Goal: Task Accomplishment & Management: Complete application form

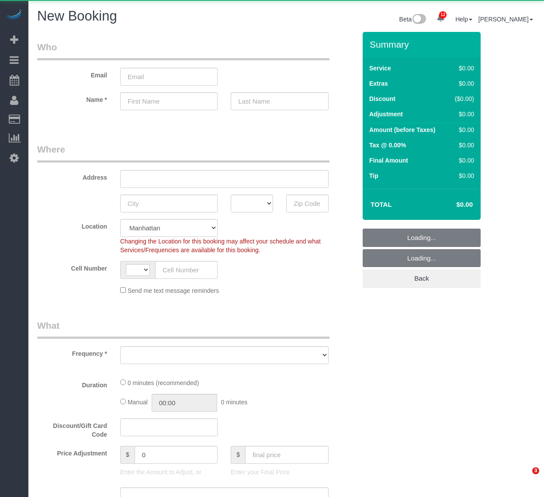
select select "number:89"
select select "number:90"
select select "string:[GEOGRAPHIC_DATA]"
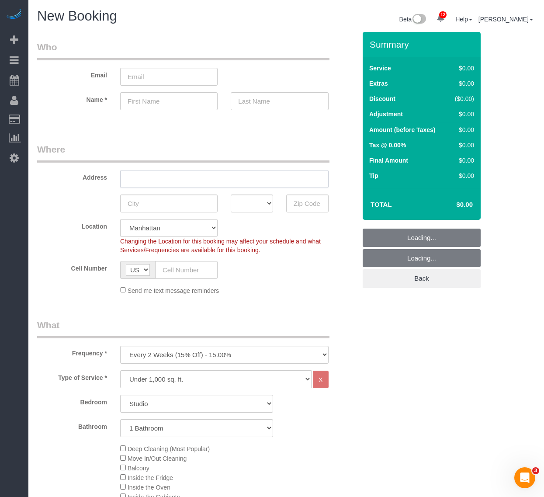
drag, startPoint x: 162, startPoint y: 171, endPoint x: 223, endPoint y: 330, distance: 170.5
click at [162, 171] on input "text" at bounding box center [224, 179] width 209 height 18
drag, startPoint x: 215, startPoint y: 352, endPoint x: 204, endPoint y: 355, distance: 11.8
click at [215, 352] on select "One Time Weekly (20% Off) - 20.00% Every 2 Weeks (15% Off) - 15.00% Every 4 Wee…" at bounding box center [224, 355] width 209 height 18
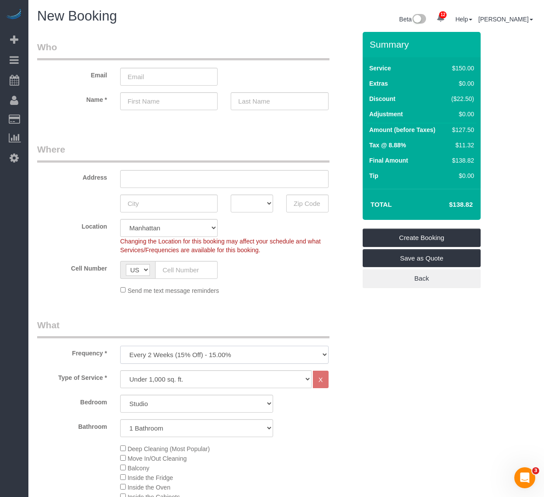
select select "object:2047"
click at [120, 346] on select "One Time Weekly (20% Off) - 20.00% Every 2 Weeks (15% Off) - 15.00% Every 4 Wee…" at bounding box center [224, 355] width 209 height 18
click at [197, 380] on select "Under 1,000 sq. ft. 1,001 - 1,500 sq. ft. 1,500+ sq. ft. Custom Cleaning Office…" at bounding box center [216, 379] width 192 height 18
select select "308"
click at [120, 370] on select "Under 1,000 sq. ft. 1,001 - 1,500 sq. ft. 1,500+ sq. ft. Custom Cleaning Office…" at bounding box center [216, 379] width 192 height 18
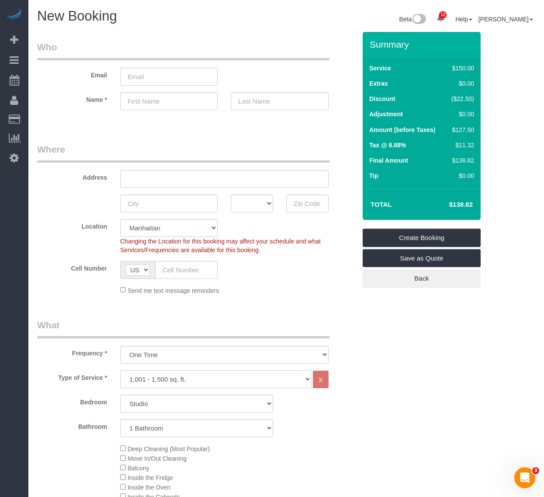
select select "1"
select select "120"
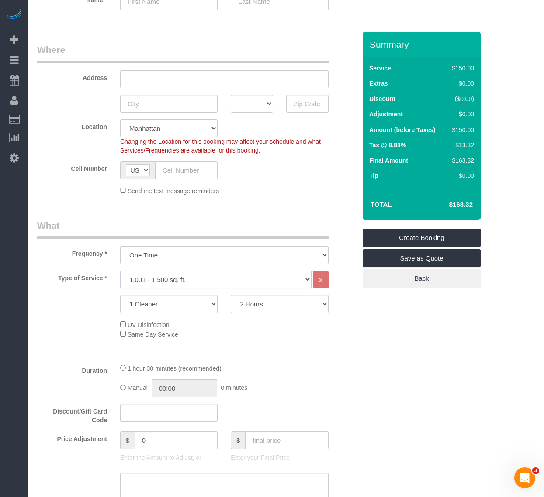
scroll to position [109, 0]
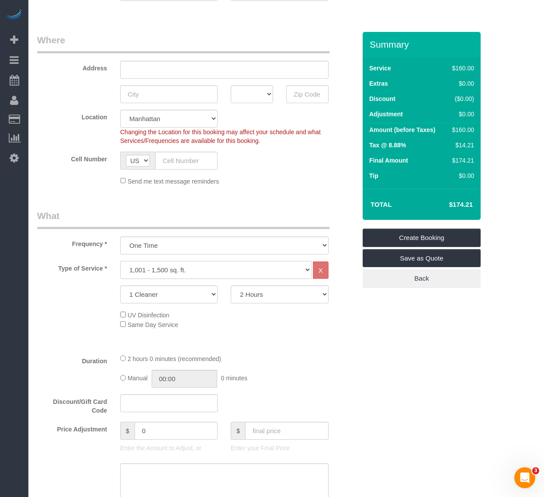
click at [226, 275] on select "Under 1,000 sq. ft. 1,001 - 1,500 sq. ft. 1,500+ sq. ft. Custom Cleaning Office…" at bounding box center [216, 270] width 192 height 18
select select "216"
click at [120, 261] on select "Under 1,000 sq. ft. 1,001 - 1,500 sq. ft. 1,500+ sq. ft. Custom Cleaning Office…" at bounding box center [216, 270] width 192 height 18
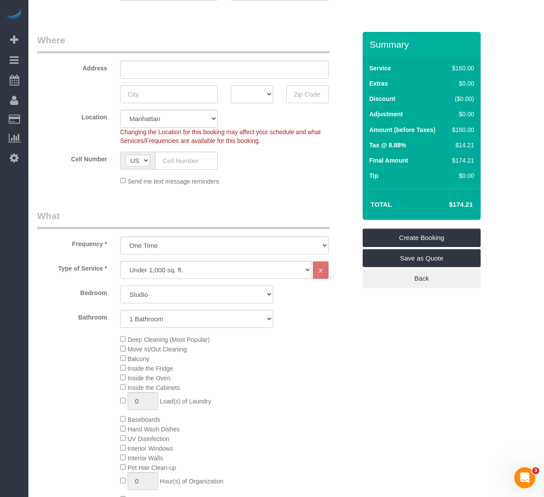
click at [206, 298] on select "Studio 1 Bedroom 2 Bedrooms 3 Bedrooms" at bounding box center [196, 295] width 153 height 18
select select "3"
click at [120, 286] on select "Studio 1 Bedroom 2 Bedrooms 3 Bedrooms" at bounding box center [196, 295] width 153 height 18
click at [216, 320] on select "1 Bathroom 2 Bathrooms" at bounding box center [196, 319] width 153 height 18
click at [329, 370] on div "Deep Cleaning (Most Popular) Move In/Out Cleaning Balcony Inside the Fridge Ins…" at bounding box center [238, 420] width 249 height 170
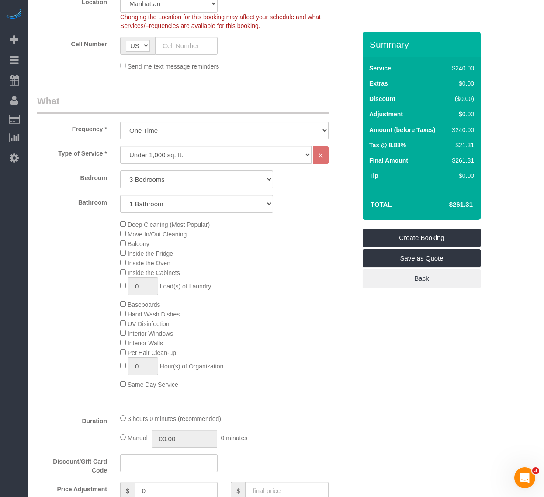
scroll to position [219, 0]
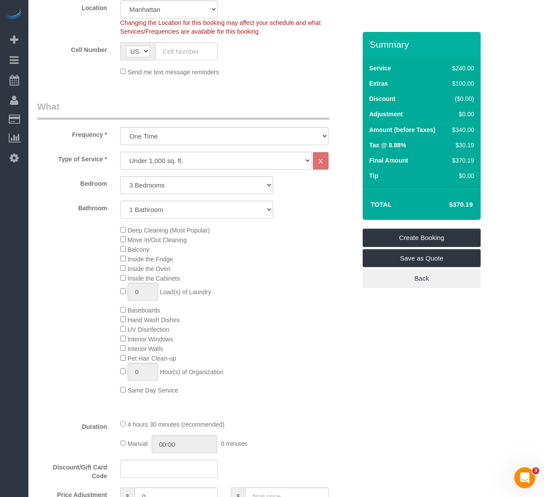
click at [283, 276] on div "Deep Cleaning (Most Popular) Move In/Out Cleaning Balcony Inside the Fridge Ins…" at bounding box center [238, 310] width 249 height 170
click at [118, 228] on div "Deep Cleaning (Most Popular) Move In/Out Cleaning Balcony Inside the Fridge Ins…" at bounding box center [238, 310] width 249 height 170
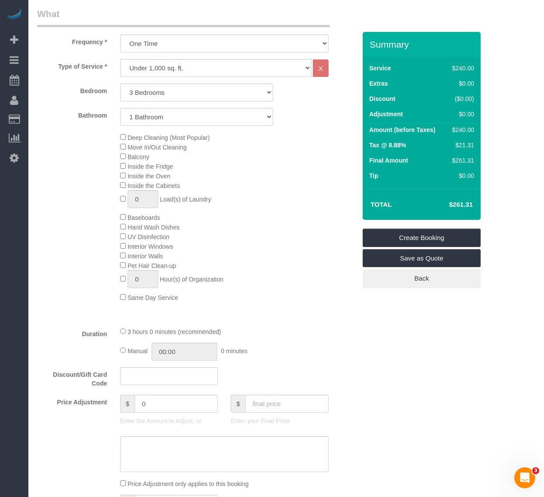
scroll to position [328, 0]
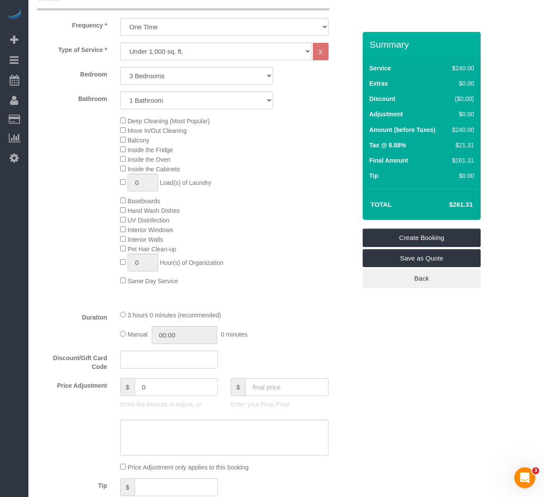
drag, startPoint x: 292, startPoint y: 195, endPoint x: 283, endPoint y: 193, distance: 9.3
click at [292, 195] on div "Deep Cleaning (Most Popular) Move In/Out Cleaning Balcony Inside the Fridge Ins…" at bounding box center [238, 201] width 249 height 170
drag, startPoint x: 176, startPoint y: 336, endPoint x: 129, endPoint y: 331, distance: 47.5
click at [129, 331] on div "Manual 03:00 3 hours 0 minutes" at bounding box center [224, 335] width 209 height 18
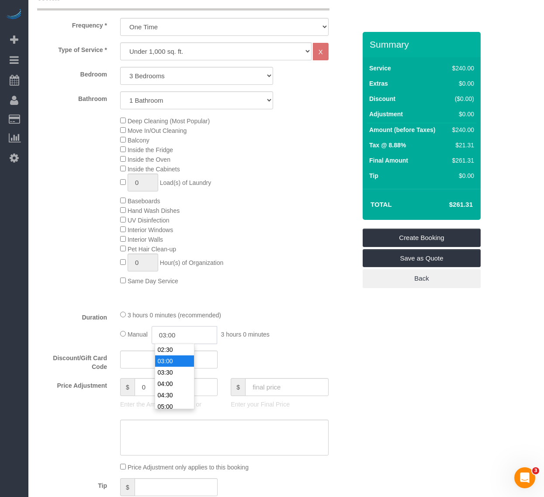
click at [170, 335] on input "03:00" at bounding box center [185, 335] width 66 height 18
click at [168, 335] on input "03:00" at bounding box center [185, 335] width 66 height 18
type input "02:00"
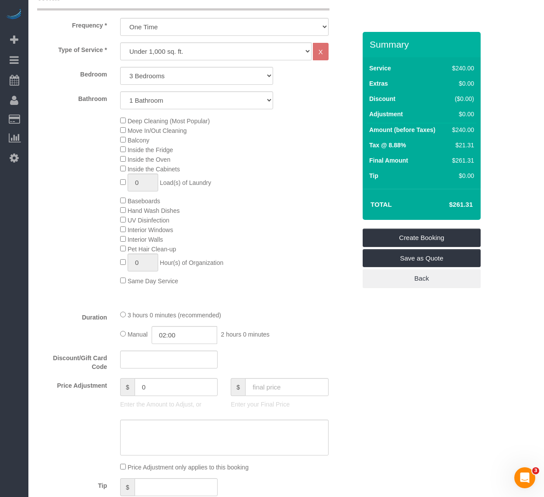
drag, startPoint x: 331, startPoint y: 335, endPoint x: 326, endPoint y: 339, distance: 6.5
click at [326, 339] on div "3 hours 0 minutes (recommended) Manual 02:00 2 hours 0 minutes" at bounding box center [225, 327] width 222 height 34
click at [351, 339] on div "Duration 3 hours 0 minutes (recommended) Manual 02:00 2 hours 0 minutes" at bounding box center [197, 327] width 332 height 34
drag, startPoint x: 228, startPoint y: 77, endPoint x: 214, endPoint y: 84, distance: 15.5
click at [228, 77] on select "Studio 1 Bedroom 2 Bedrooms 3 Bedrooms" at bounding box center [196, 76] width 153 height 18
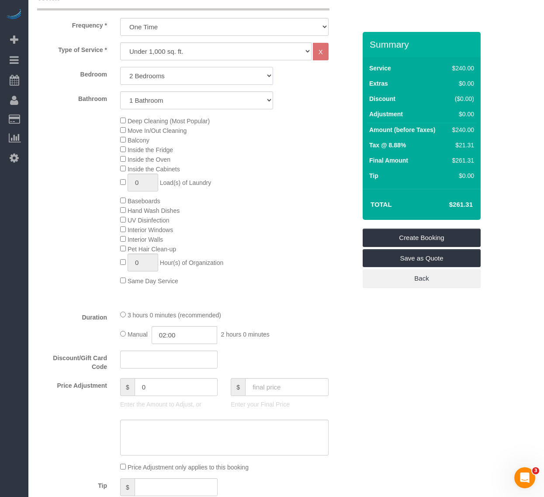
click at [120, 67] on select "Studio 1 Bedroom 2 Bedrooms 3 Bedrooms" at bounding box center [196, 76] width 153 height 18
click at [222, 52] on select "Under 1,000 sq. ft. 1,001 - 1,500 sq. ft. 1,500+ sq. ft. Custom Cleaning Office…" at bounding box center [216, 51] width 192 height 18
click at [351, 123] on div "Deep Cleaning (Most Popular) Move In/Out Cleaning Balcony Inside the Fridge Ins…" at bounding box center [238, 201] width 249 height 170
click at [245, 76] on select "Studio 1 Bedroom 2 Bedrooms 3 Bedrooms" at bounding box center [196, 76] width 153 height 18
select select "1"
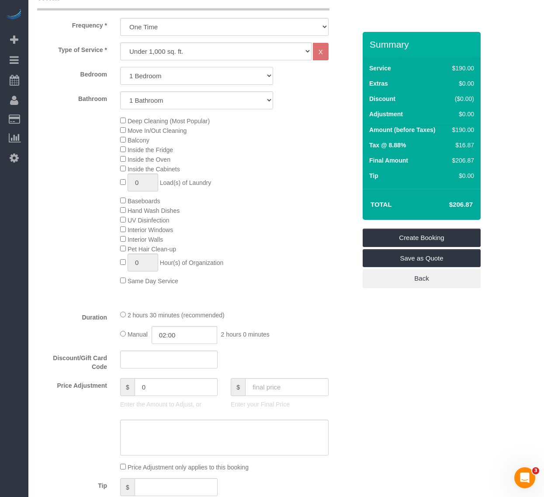
click at [120, 67] on select "Studio 1 Bedroom 2 Bedrooms 3 Bedrooms" at bounding box center [196, 76] width 153 height 18
click at [245, 49] on select "Under 1,000 sq. ft. 1,001 - 1,500 sq. ft. 1,500+ sq. ft. Custom Cleaning Office…" at bounding box center [216, 51] width 192 height 18
select select "308"
click at [120, 42] on select "Under 1,000 sq. ft. 1,001 - 1,500 sq. ft. 1,500+ sq. ft. Custom Cleaning Office…" at bounding box center [216, 51] width 192 height 18
select select "1"
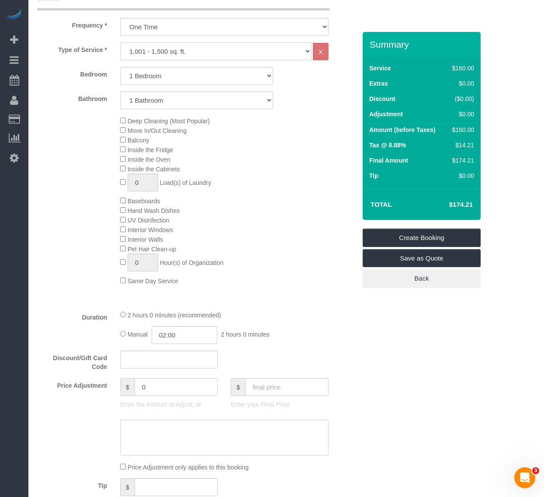
select select "120"
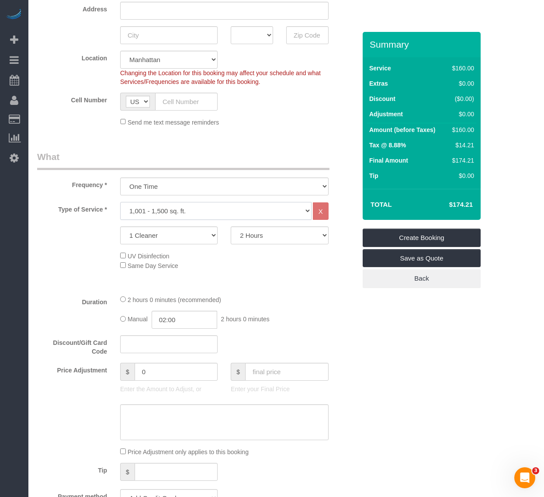
scroll to position [164, 0]
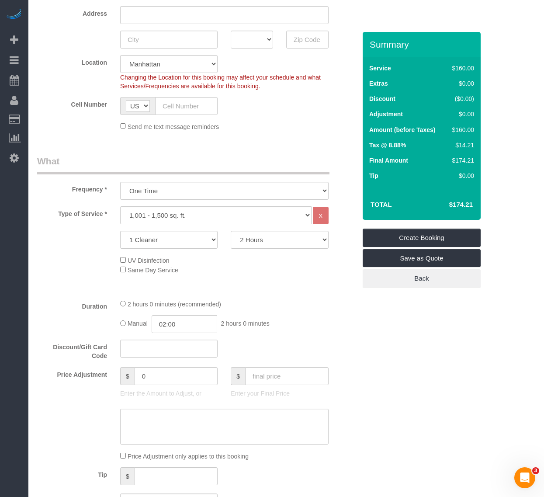
drag, startPoint x: 263, startPoint y: 145, endPoint x: 263, endPoint y: 154, distance: 8.7
click at [263, 145] on div "Who Email Name * Where Address AK AL AR AZ CA CO CT DC DE [GEOGRAPHIC_DATA] [GE…" at bounding box center [197, 500] width 332 height 1265
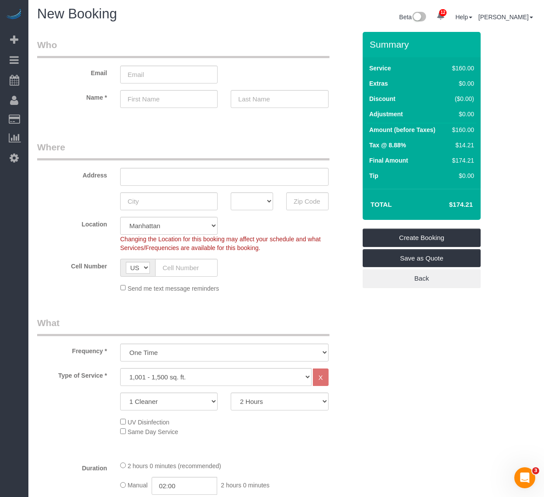
scroll to position [0, 0]
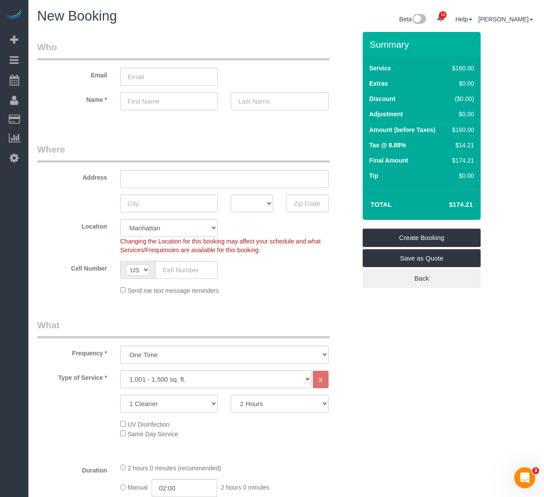
click at [180, 101] on input "text" at bounding box center [169, 101] width 98 height 18
drag, startPoint x: 173, startPoint y: 77, endPoint x: 154, endPoint y: 102, distance: 31.1
click at [173, 77] on input "email" at bounding box center [169, 77] width 98 height 18
click at [153, 103] on input "text" at bounding box center [169, 101] width 98 height 18
type input "Aryan"
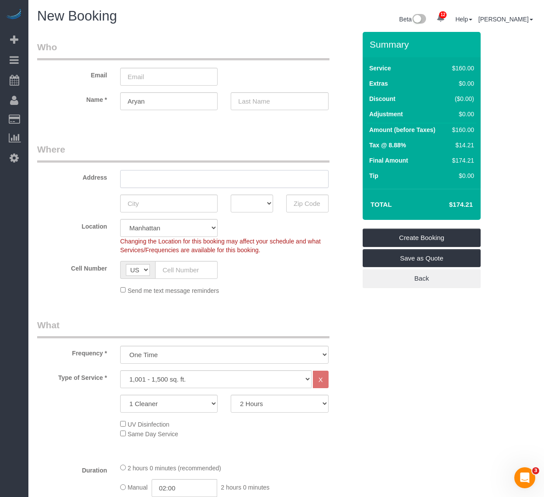
click at [160, 176] on input "text" at bounding box center [224, 179] width 209 height 18
paste input "[STREET_ADDRESS],"
click at [144, 181] on input "[STREET_ADDRESS]," at bounding box center [224, 179] width 209 height 18
click at [175, 176] on input "[STREET_ADDRESS]," at bounding box center [224, 179] width 209 height 18
click at [237, 170] on input "[STREET_ADDRESS]," at bounding box center [224, 179] width 209 height 18
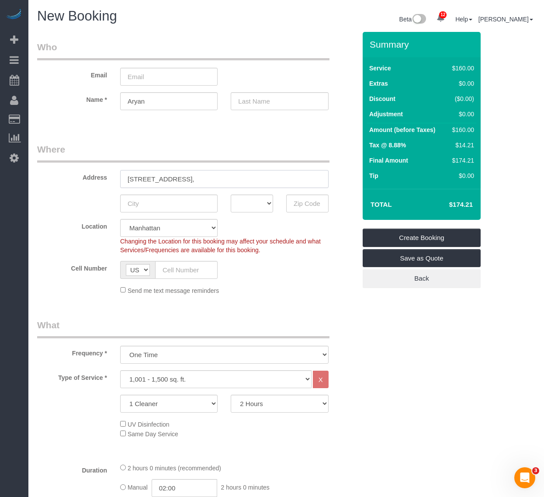
type input "[STREET_ADDRESS],"
click at [184, 202] on input "text" at bounding box center [169, 204] width 98 height 18
type input "new y"
click at [216, 205] on input "new y" at bounding box center [169, 204] width 98 height 18
drag, startPoint x: 165, startPoint y: 205, endPoint x: 146, endPoint y: 221, distance: 25.5
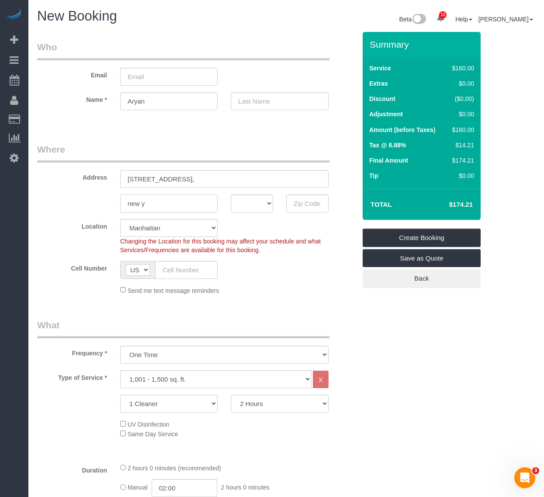
click at [78, 205] on div "new y AK AL AR AZ CA CO CT DC DE [GEOGRAPHIC_DATA] [GEOGRAPHIC_DATA] HI IA ID I…" at bounding box center [197, 204] width 332 height 18
click at [149, 202] on input "text" at bounding box center [169, 204] width 98 height 18
type input "[US_STATE]"
click at [268, 201] on select "AK AL AR AZ CA CO CT DC DE [GEOGRAPHIC_DATA] [GEOGRAPHIC_DATA] HI IA ID IL IN K…" at bounding box center [252, 204] width 42 height 18
click at [231, 195] on select "AK AL AR AZ CA CO CT DC DE [GEOGRAPHIC_DATA] [GEOGRAPHIC_DATA] HI IA ID IL IN K…" at bounding box center [252, 204] width 42 height 18
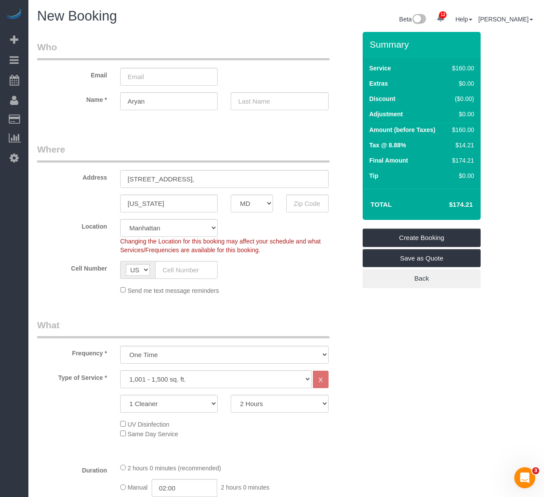
drag, startPoint x: 226, startPoint y: 202, endPoint x: 250, endPoint y: 201, distance: 24.5
click at [237, 202] on div "AK AL AR AZ CA CO CT DC DE [GEOGRAPHIC_DATA] [GEOGRAPHIC_DATA] HI IA ID IL IN K…" at bounding box center [252, 204] width 56 height 18
click at [254, 200] on select "AK AL AR AZ CA CO CT DC DE [GEOGRAPHIC_DATA] [GEOGRAPHIC_DATA] HI IA ID IL IN K…" at bounding box center [252, 204] width 42 height 18
select select "NY"
click at [231, 195] on select "AK AL AR AZ CA CO CT DC DE [GEOGRAPHIC_DATA] [GEOGRAPHIC_DATA] HI IA ID IL IN K…" at bounding box center [252, 204] width 42 height 18
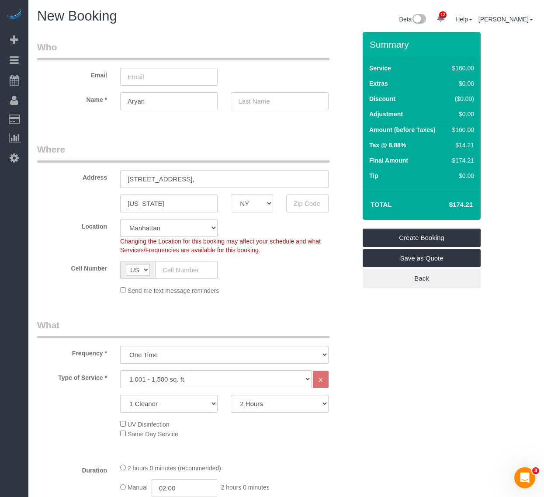
click at [317, 202] on body "12 Beta Your Notifications You have 0 alerts × You have 5 to charge for [DATE] …" at bounding box center [272, 248] width 544 height 497
click at [303, 255] on sui-booking-location "Location [GEOGRAPHIC_DATA] [GEOGRAPHIC_DATA] [GEOGRAPHIC_DATA] [GEOGRAPHIC_DATA…" at bounding box center [196, 257] width 319 height 76
click at [319, 202] on input "100098" at bounding box center [307, 204] width 42 height 18
type input "10009"
click at [303, 286] on div "Send me text message reminders" at bounding box center [225, 291] width 222 height 10
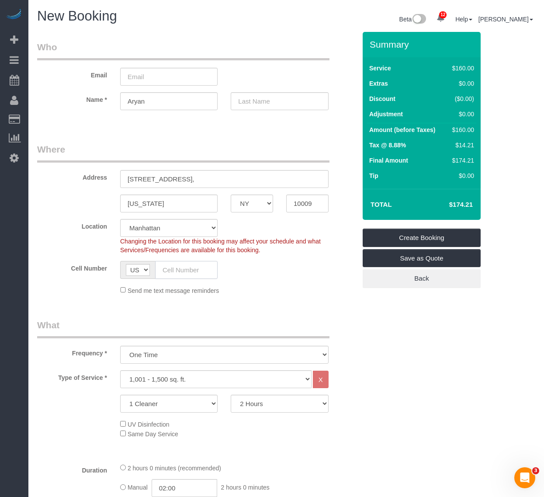
click at [182, 269] on input "text" at bounding box center [186, 270] width 63 height 18
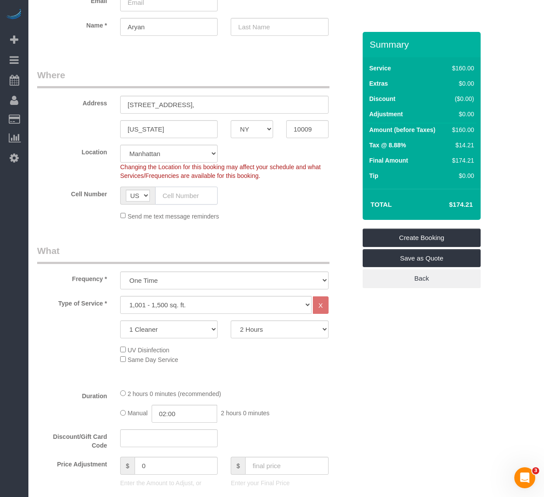
scroll to position [109, 0]
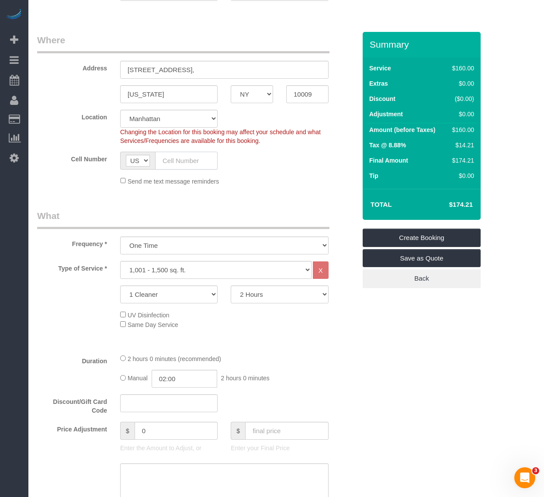
click at [182, 163] on input "text" at bounding box center [186, 161] width 63 height 18
paste input "[PHONE_NUMBER]"
type input "[PHONE_NUMBER]"
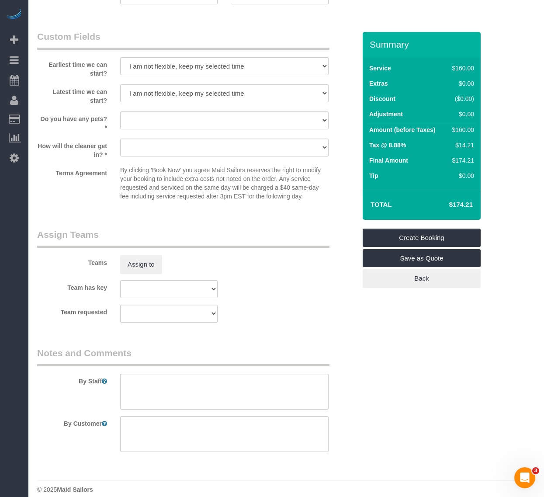
scroll to position [830, 0]
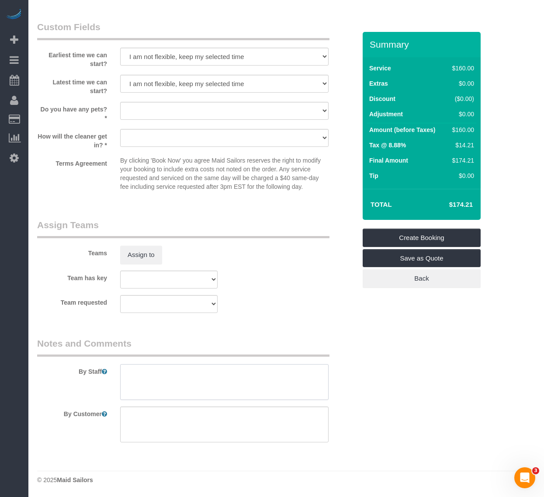
click at [184, 382] on textarea at bounding box center [224, 382] width 209 height 36
click at [154, 436] on textarea at bounding box center [224, 425] width 209 height 36
click at [159, 400] on sui-booking-comments "By Staff By Customer" at bounding box center [196, 389] width 319 height 105
click at [154, 422] on textarea at bounding box center [224, 425] width 209 height 36
paste textarea "need to be cleaned is kitchen bathroom and his bedroom"
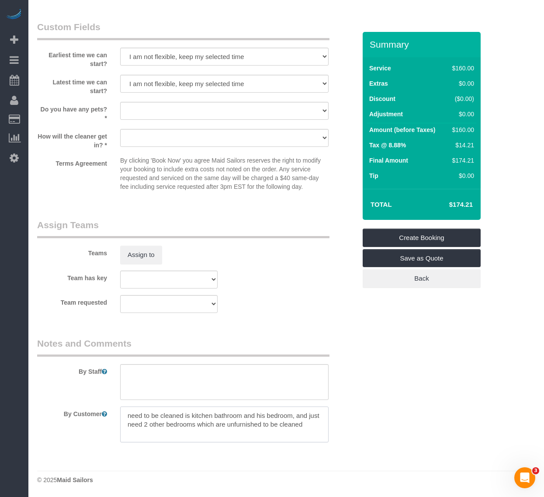
click at [307, 421] on textarea at bounding box center [224, 425] width 209 height 36
click at [191, 436] on textarea at bounding box center [224, 425] width 209 height 36
click at [210, 440] on textarea at bounding box center [224, 425] width 209 height 36
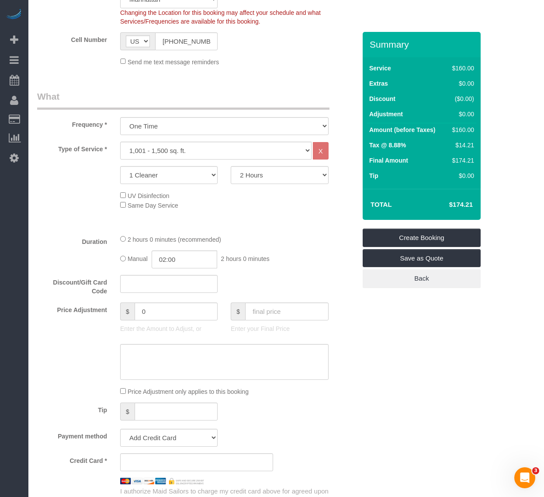
scroll to position [219, 0]
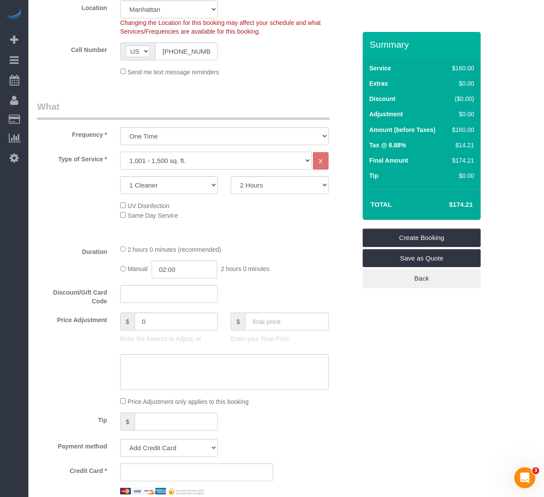
click at [239, 160] on select "Under 1,000 sq. ft. 1,001 - 1,500 sq. ft. 1,500+ sq. ft. Custom Cleaning Office…" at bounding box center [216, 161] width 192 height 18
click at [336, 195] on div "Type of Service * Under 1,000 sq. ft. 1,001 - 1,500 sq. ft. 1,500+ sq. ft. Cust…" at bounding box center [196, 195] width 319 height 86
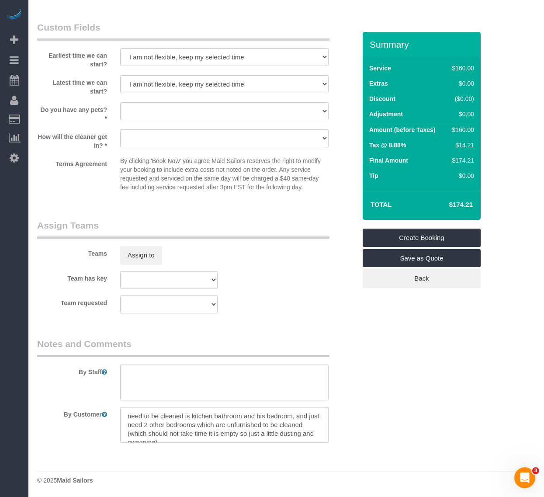
scroll to position [830, 0]
click at [237, 429] on textarea at bounding box center [224, 425] width 209 height 36
click at [265, 415] on textarea at bounding box center [224, 425] width 209 height 36
click at [268, 416] on textarea at bounding box center [224, 425] width 209 height 36
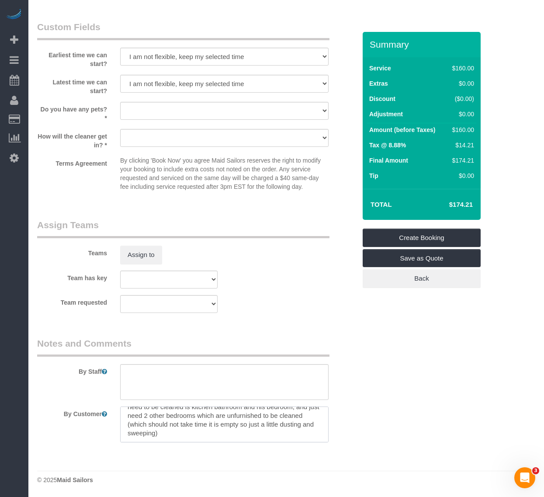
drag, startPoint x: 232, startPoint y: 425, endPoint x: 267, endPoint y: 436, distance: 36.8
click at [234, 425] on textarea at bounding box center [224, 425] width 209 height 36
click at [253, 435] on textarea at bounding box center [224, 425] width 209 height 36
type textarea "need to be cleaned is kitchen bathroom and his bedroom, and just need 2 other b…"
click at [234, 388] on textarea at bounding box center [224, 382] width 209 height 36
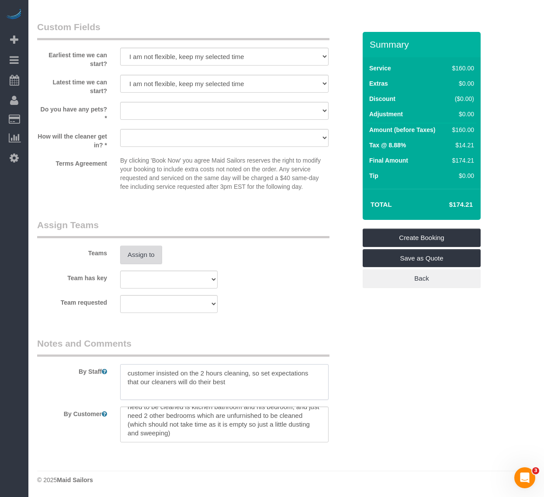
type textarea "customer insisted on the 2 hours cleaning, so set expectations that our cleaner…"
click at [149, 259] on button "Assign to" at bounding box center [141, 255] width 42 height 18
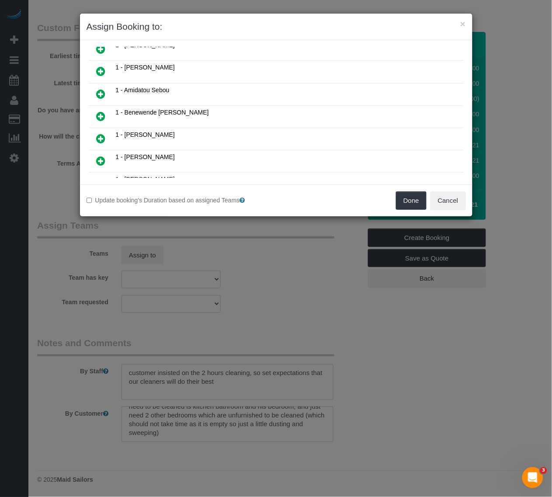
scroll to position [0, 0]
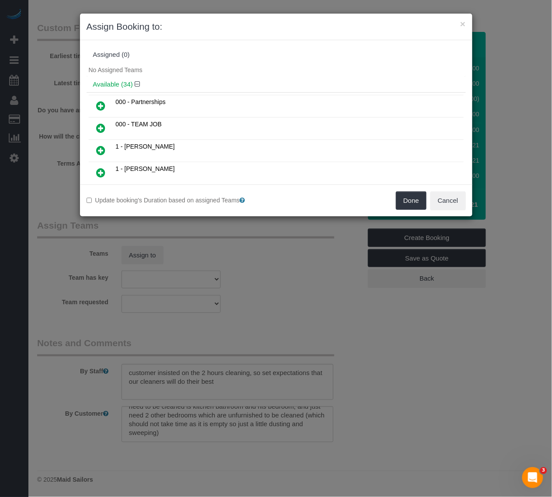
click at [370, 34] on div "× Assign Booking to:" at bounding box center [276, 27] width 393 height 27
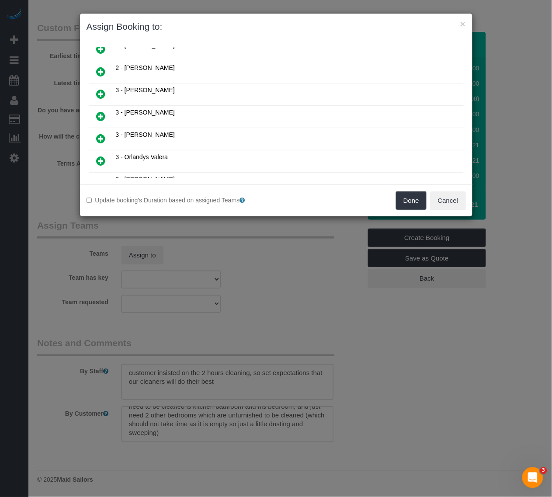
scroll to position [704, 0]
click at [111, 169] on h4 "Unavailable (47)" at bounding box center [276, 172] width 366 height 7
click at [144, 169] on icon at bounding box center [145, 172] width 5 height 7
click at [438, 193] on button "Cancel" at bounding box center [448, 201] width 35 height 18
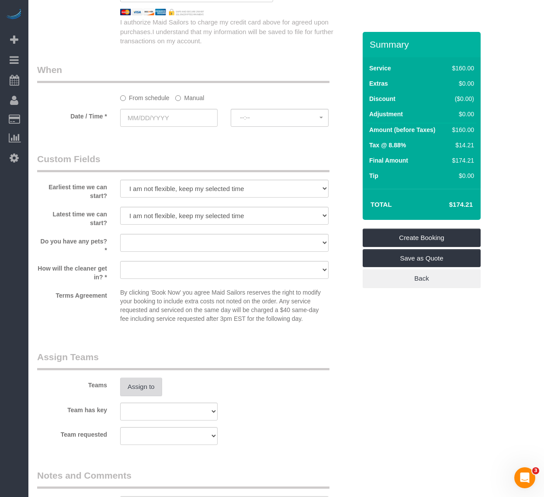
scroll to position [666, 0]
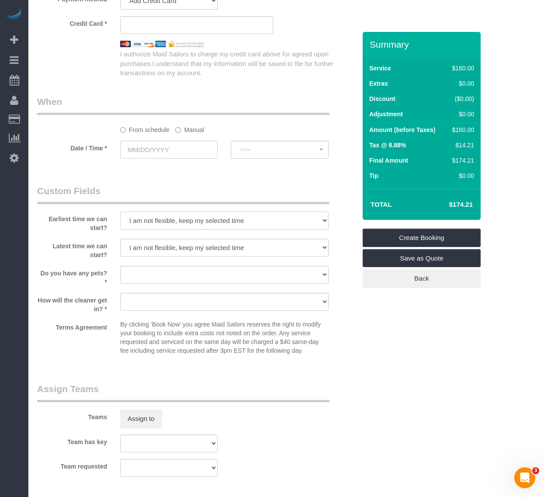
click at [210, 215] on select "I am not flexible, keep my selected time 8:00 AM 9:00 AM 10:00 AM 11:00 AM 12:0…" at bounding box center [224, 221] width 209 height 18
select select "number:62"
click at [120, 212] on select "I am not flexible, keep my selected time 8:00 AM 9:00 AM 10:00 AM 11:00 AM 12:0…" at bounding box center [224, 221] width 209 height 18
click at [211, 248] on select "I am not flexible, keep my selected time 8:00 AM 9:00 AM 10:00 AM 11:00 AM 12:0…" at bounding box center [224, 248] width 209 height 18
select select "number:75"
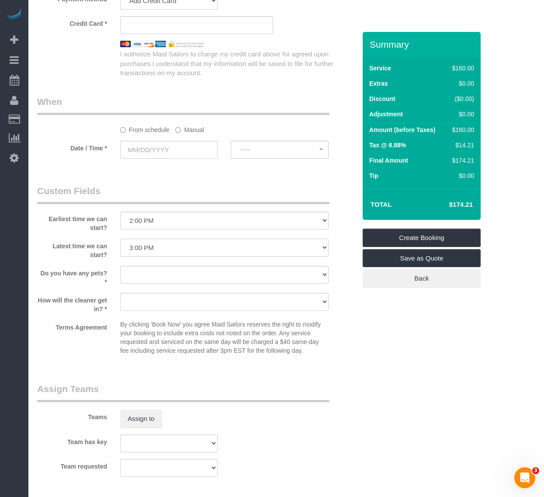
click at [120, 239] on select "I am not flexible, keep my selected time 8:00 AM 9:00 AM 10:00 AM 11:00 AM 12:0…" at bounding box center [224, 248] width 209 height 18
click at [174, 274] on select "Dog Cat None" at bounding box center [224, 275] width 209 height 18
click at [370, 300] on div "Summary Service $160.00 Extras $0.00 Discount ($0.00) Adjustment $0.00 Amount (…" at bounding box center [422, 169] width 118 height 274
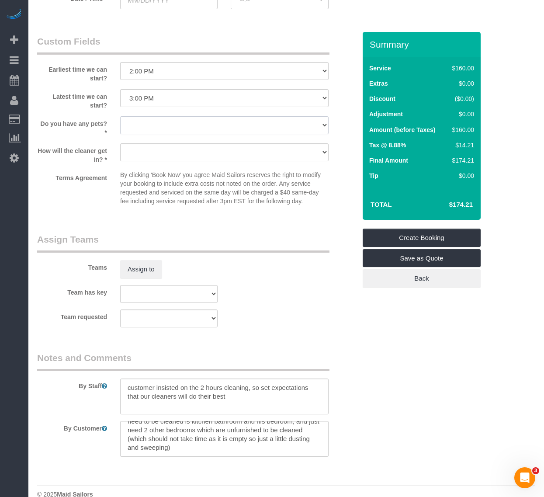
scroll to position [830, 0]
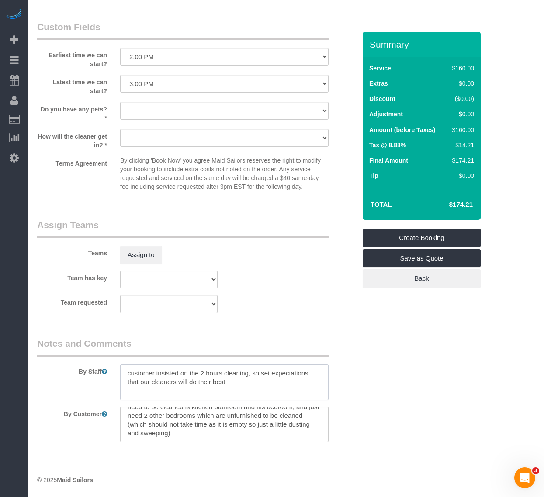
click at [239, 392] on textarea at bounding box center [224, 382] width 209 height 36
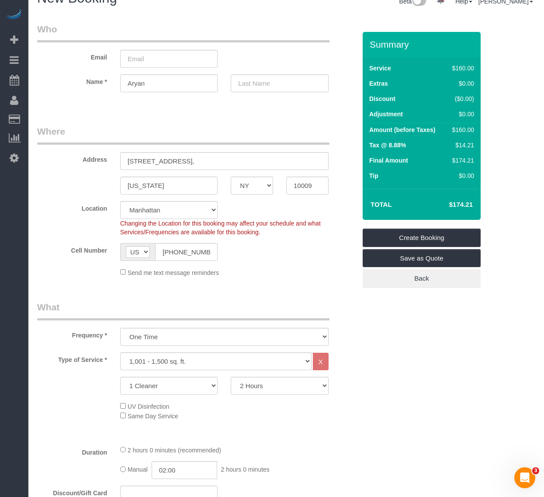
scroll to position [0, 0]
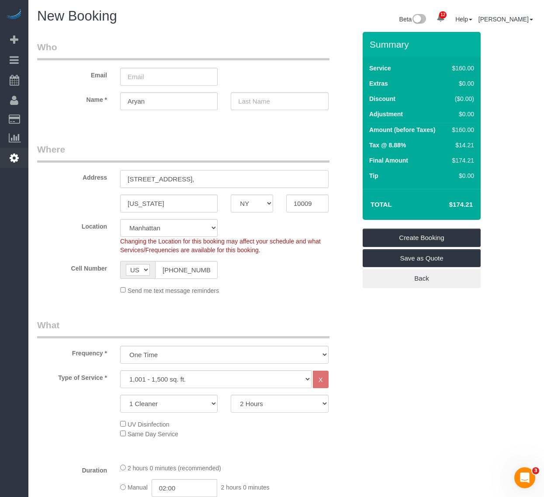
drag, startPoint x: 216, startPoint y: 182, endPoint x: 21, endPoint y: 158, distance: 197.4
click at [0, 182] on html "12 Beta Your Notifications You have 0 alerts × You have 5 to charge for [DATE] …" at bounding box center [272, 248] width 544 height 497
click at [211, 179] on input "[STREET_ADDRESS]," at bounding box center [224, 179] width 209 height 18
click at [210, 180] on input "[STREET_ADDRESS]," at bounding box center [224, 179] width 209 height 18
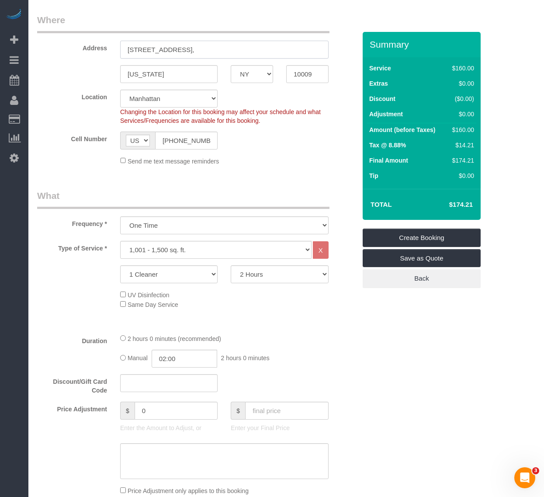
scroll to position [164, 0]
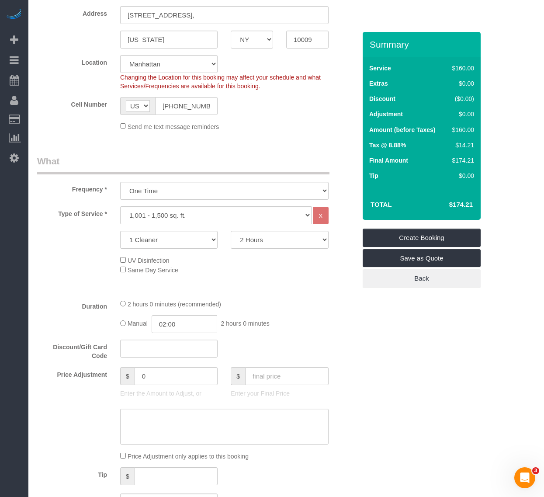
click at [128, 268] on span "Same Day Service" at bounding box center [153, 270] width 51 height 7
click at [125, 268] on span "Same Day Service" at bounding box center [149, 270] width 58 height 7
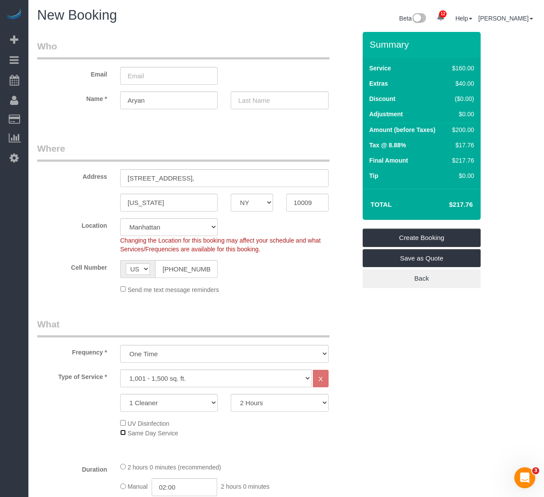
scroll to position [0, 0]
